Goal: Transaction & Acquisition: Purchase product/service

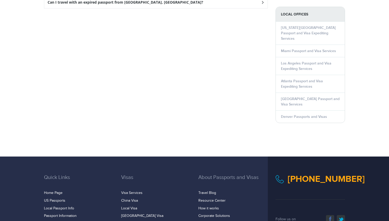
scroll to position [710, 0]
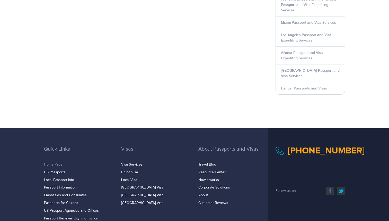
click at [55, 162] on link "Home Page" at bounding box center [53, 164] width 19 height 4
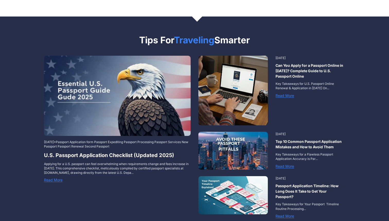
scroll to position [705, 0]
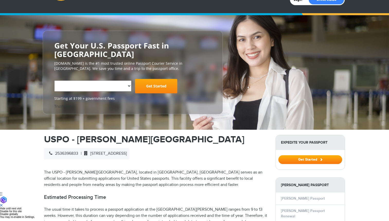
scroll to position [31, 0]
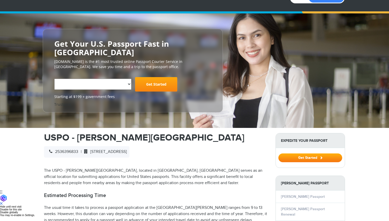
click at [189, 175] on p "The USPO - COVINGTON STATION, located in COVINGTON, WA serves as an official lo…" at bounding box center [156, 176] width 224 height 19
click at [190, 177] on p "The USPO - COVINGTON STATION, located in COVINGTON, WA serves as an official lo…" at bounding box center [156, 176] width 224 height 19
drag, startPoint x: 44, startPoint y: 129, endPoint x: 70, endPoint y: 129, distance: 25.7
click at [70, 133] on h1 "USPO - COVINGTON STATION" at bounding box center [156, 137] width 224 height 9
copy h1 "USPO"
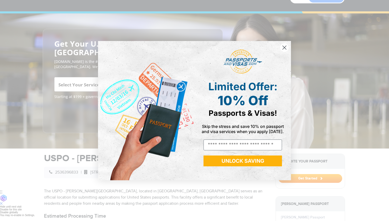
scroll to position [0, 0]
click at [286, 46] on icon "Close dialog" at bounding box center [285, 48] width 4 height 4
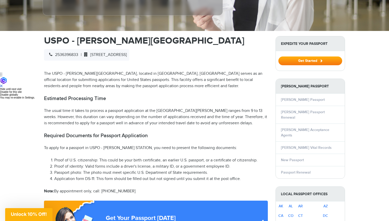
scroll to position [132, 0]
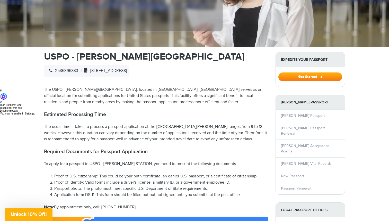
drag, startPoint x: 93, startPoint y: 62, endPoint x: 195, endPoint y: 63, distance: 102.2
copy span "17300 SE 270TH PLACE, COVINGTON, WA 98042"
click at [170, 133] on p "The usual time it takes to process a passport application at the USPO - COVINGT…" at bounding box center [156, 133] width 224 height 19
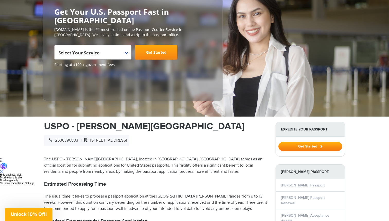
scroll to position [0, 0]
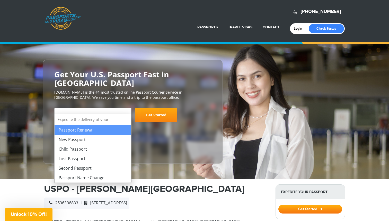
click at [119, 110] on span "Select Your Service" at bounding box center [92, 117] width 68 height 14
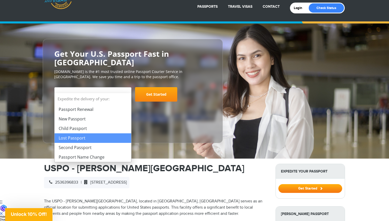
scroll to position [24, 0]
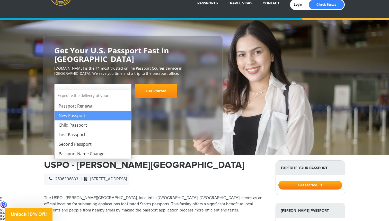
select select "**********"
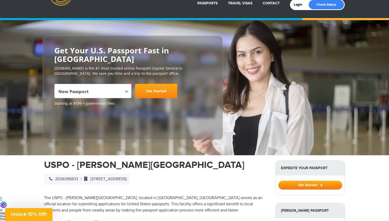
click at [157, 84] on link "Get Started" at bounding box center [156, 91] width 42 height 14
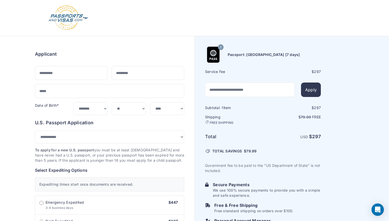
select select "***"
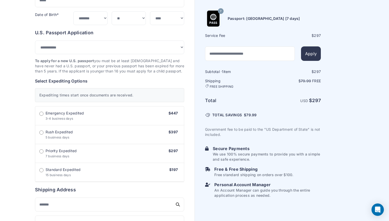
scroll to position [91, 0]
click at [17, 179] on div "Order summary $ 197 15 197 1 $" at bounding box center [97, 173] width 195 height 457
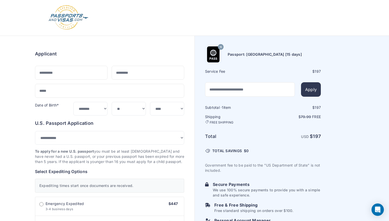
scroll to position [0, 0]
